Goal: Information Seeking & Learning: Check status

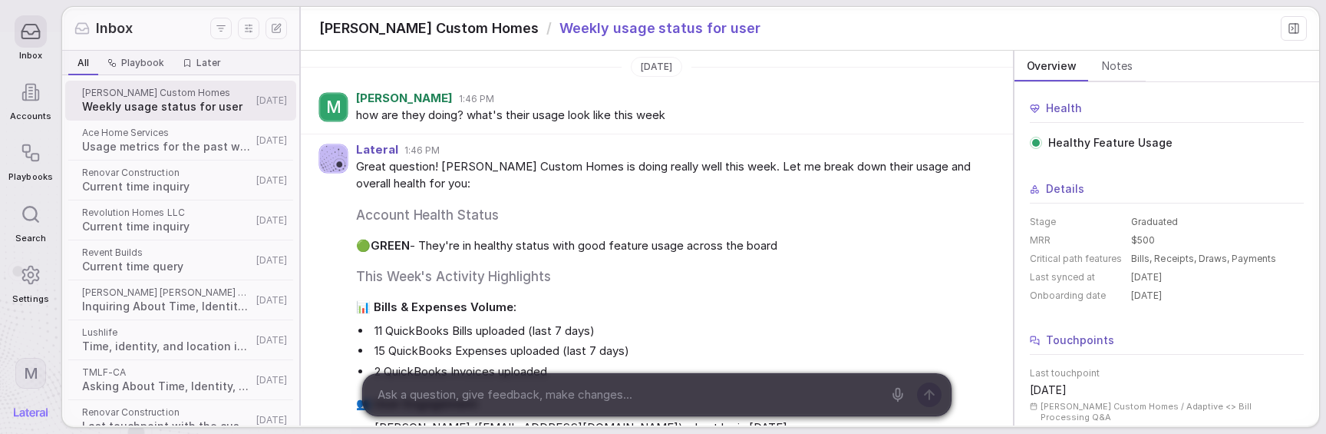
scroll to position [39, 0]
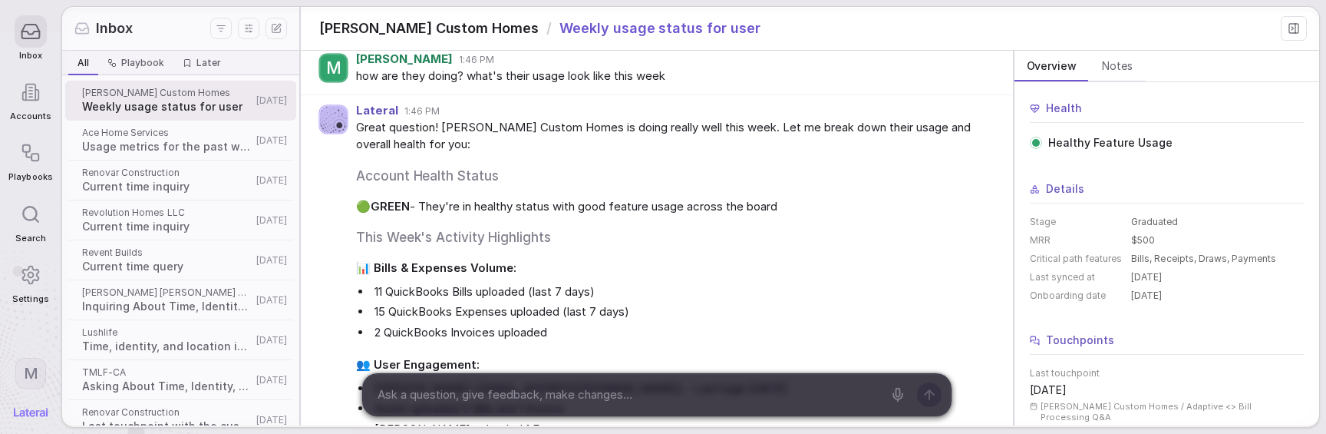
click at [653, 274] on span "📊 Bills & Expenses Volume:" at bounding box center [672, 268] width 632 height 18
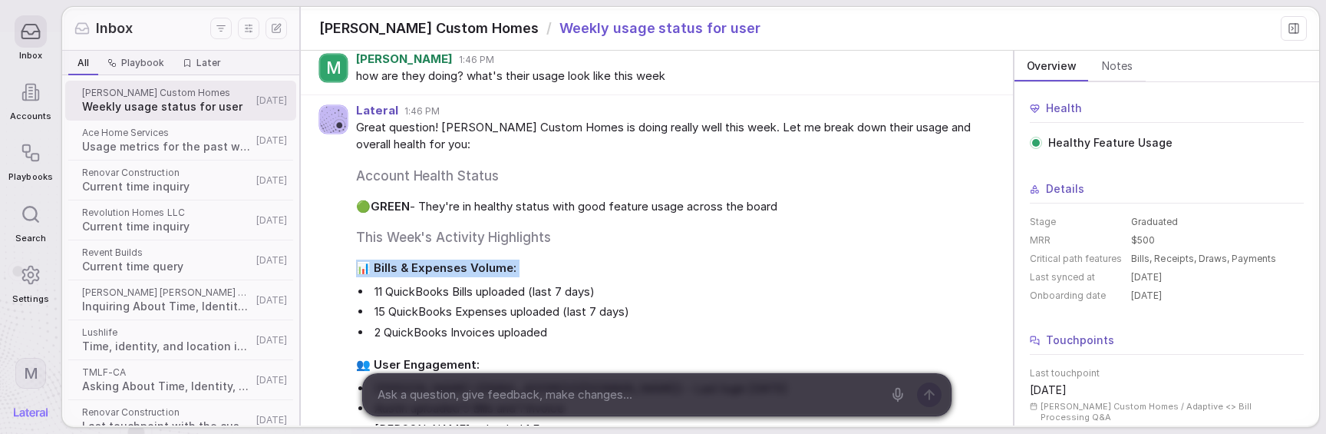
click at [653, 274] on span "📊 Bills & Expenses Volume:" at bounding box center [672, 268] width 632 height 18
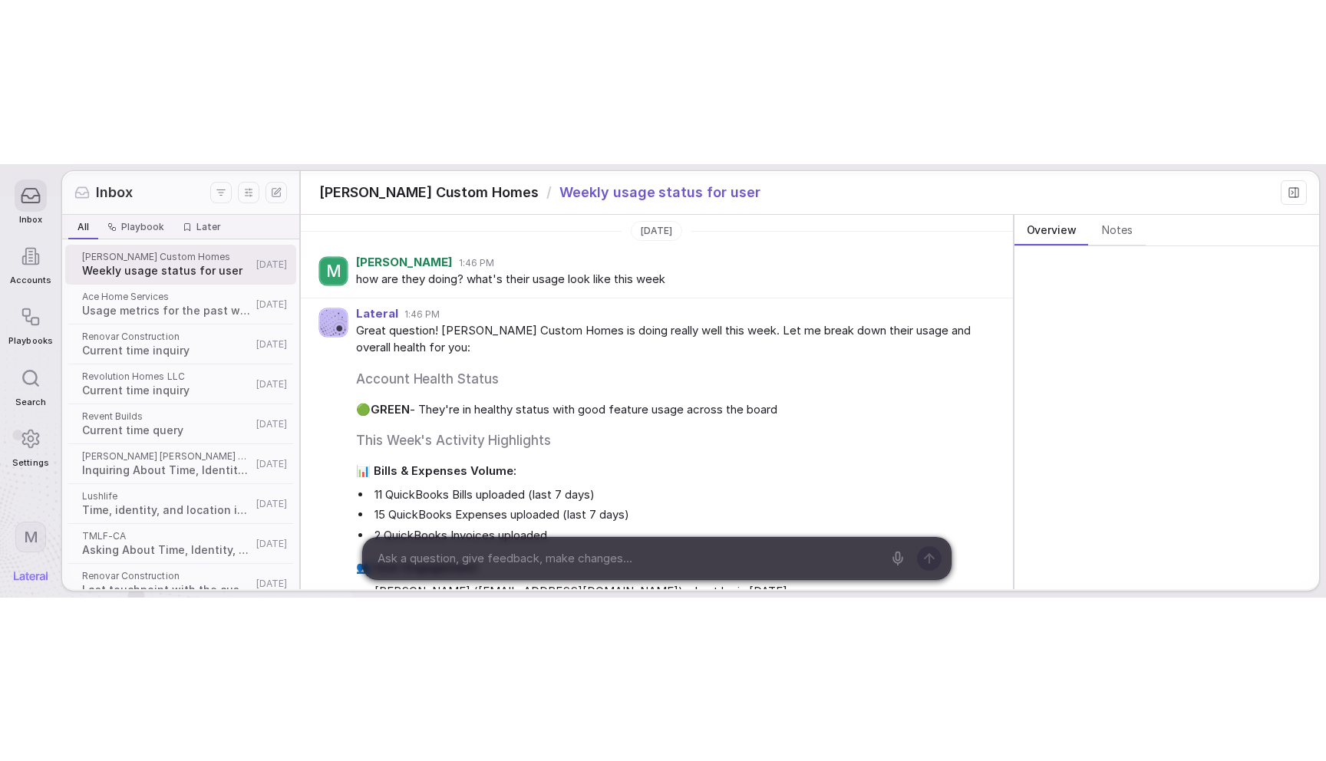
scroll to position [367, 0]
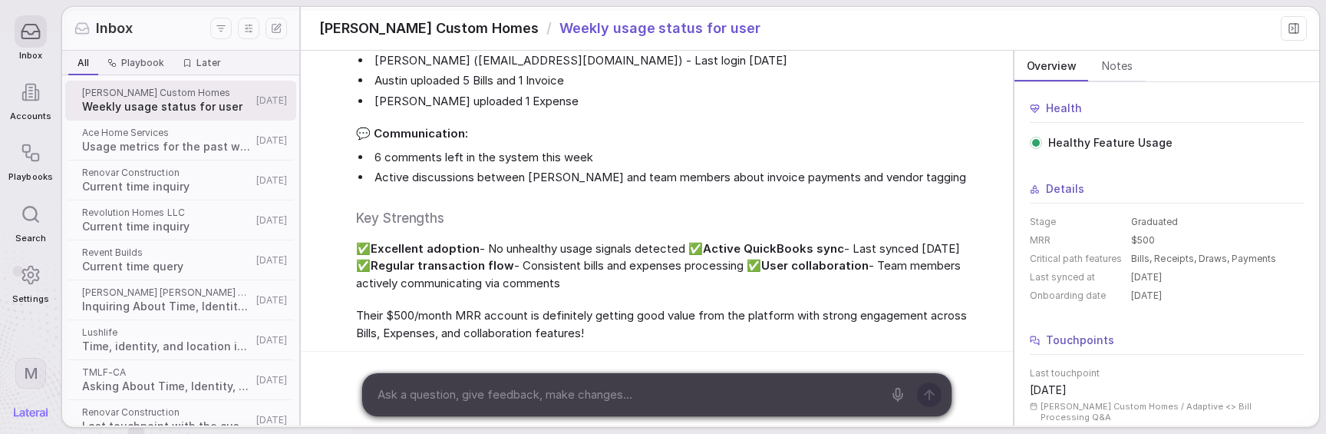
click at [654, 279] on span "✅ Excellent adoption - No unhealthy usage signals detected ✅ Active QuickBooks …" at bounding box center [672, 266] width 632 height 52
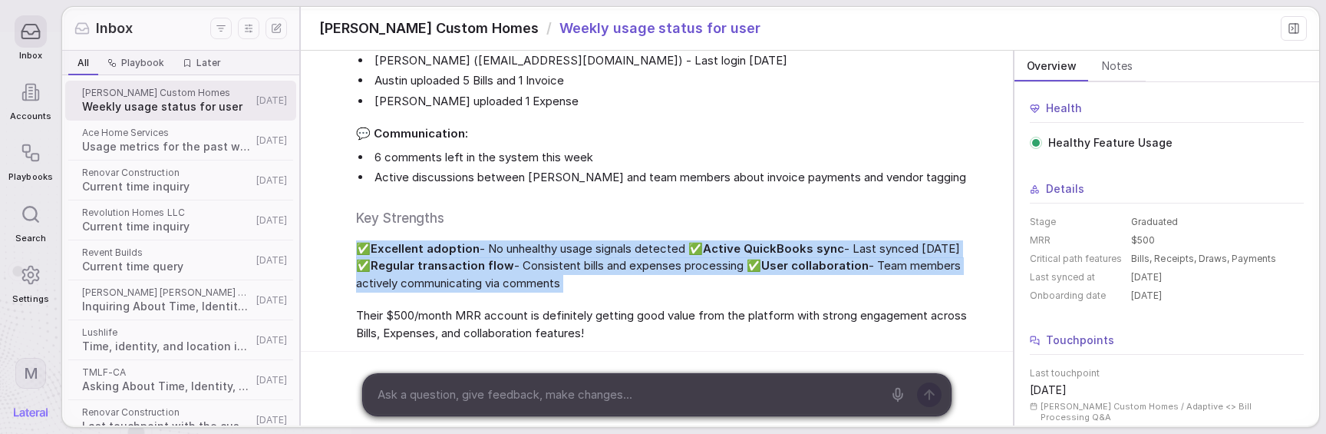
click at [654, 279] on span "✅ Excellent adoption - No unhealthy usage signals detected ✅ Active QuickBooks …" at bounding box center [672, 266] width 632 height 52
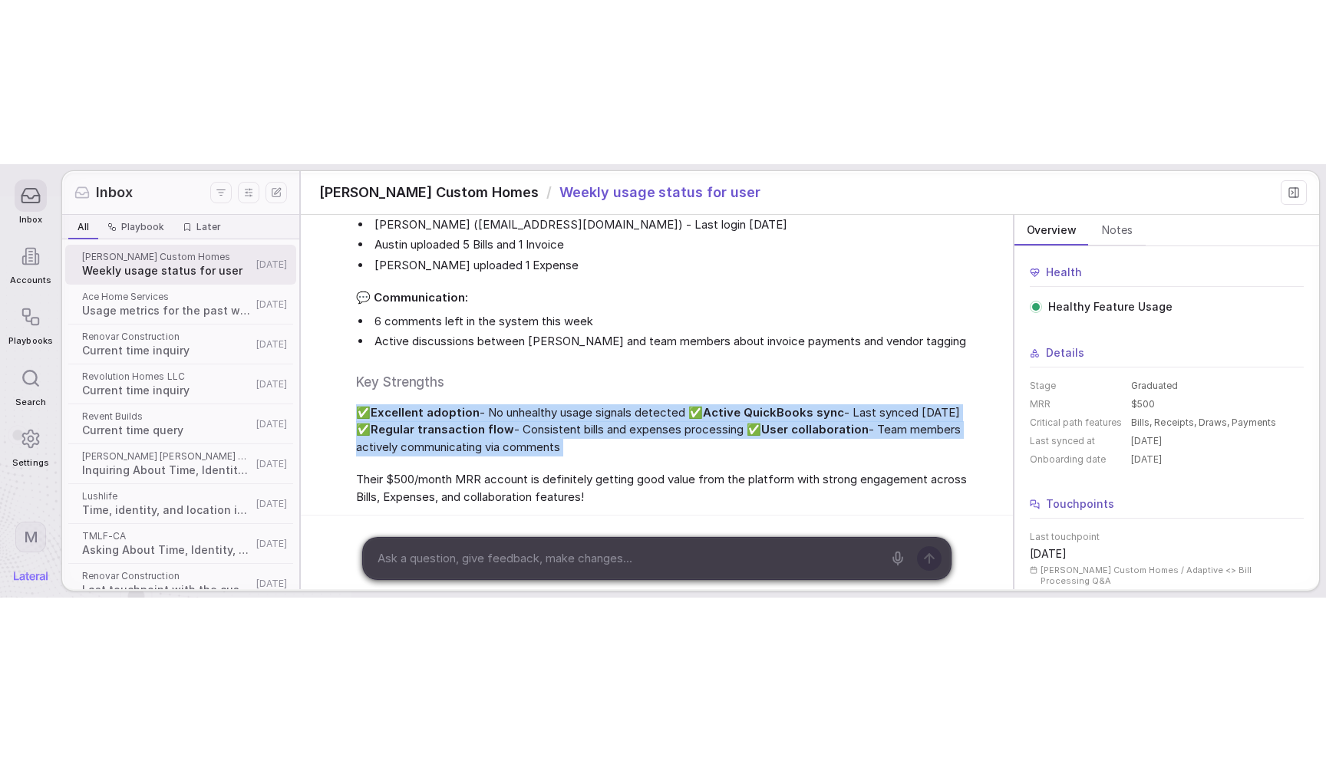
scroll to position [39, 0]
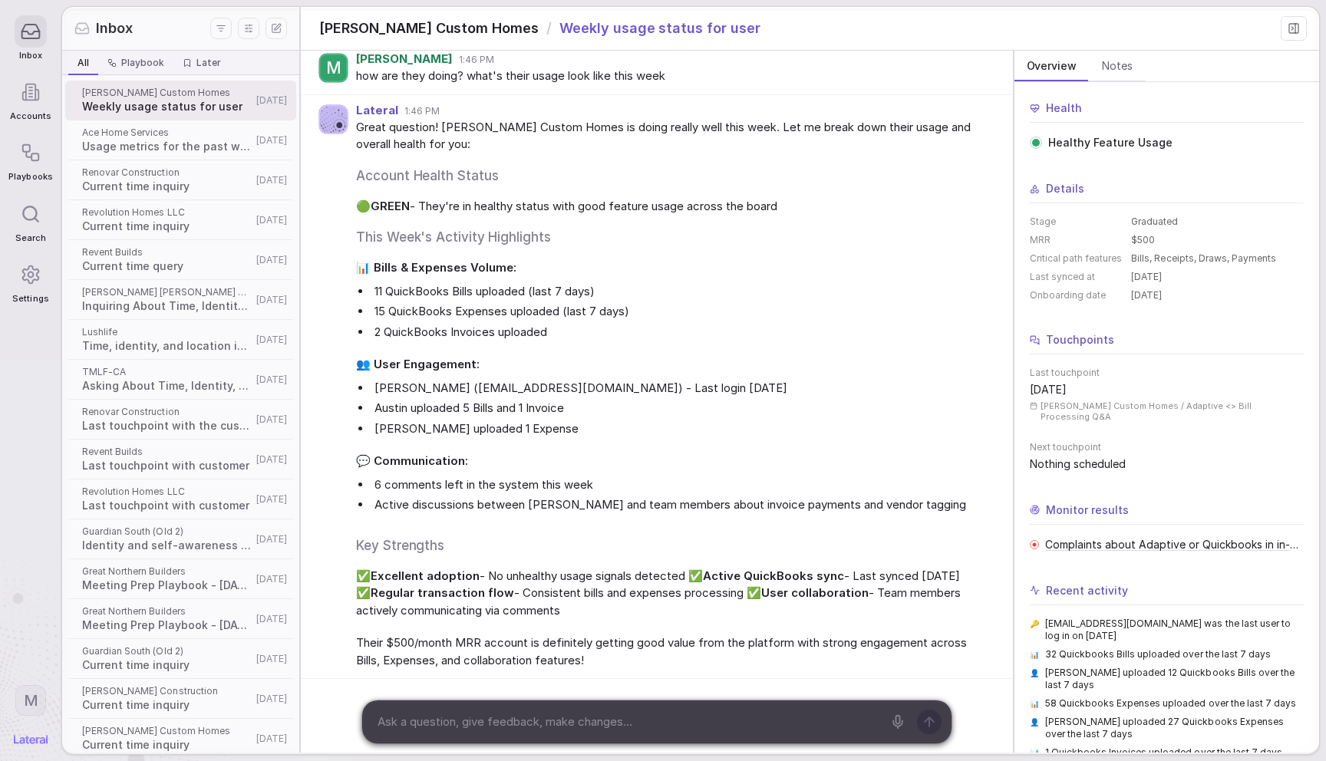
click at [574, 213] on span "🟢 GREEN - They're in healthy status with good feature usage across the board" at bounding box center [672, 207] width 632 height 18
click at [696, 300] on ul "11 QuickBooks Bills uploaded (last 7 days) 15 QuickBooks Expenses uploaded (las…" at bounding box center [672, 312] width 632 height 58
